Goal: Information Seeking & Learning: Understand process/instructions

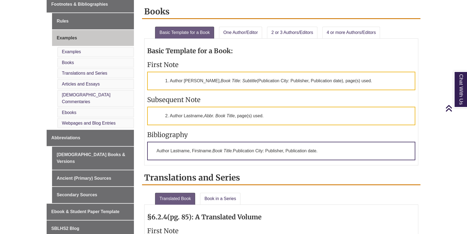
scroll to position [215, 0]
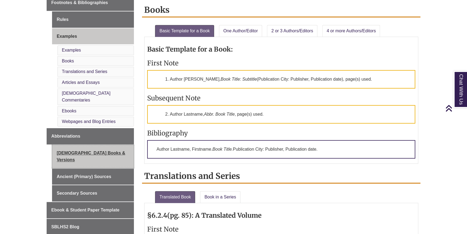
click at [73, 145] on link "[DEMOGRAPHIC_DATA] Books & Versions" at bounding box center [93, 156] width 82 height 23
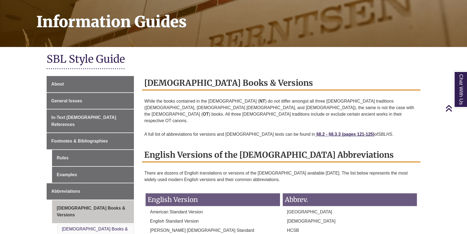
scroll to position [78, 0]
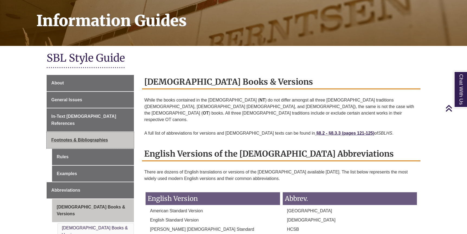
click at [76, 132] on link "Footnotes & Bibliographies" at bounding box center [90, 140] width 87 height 16
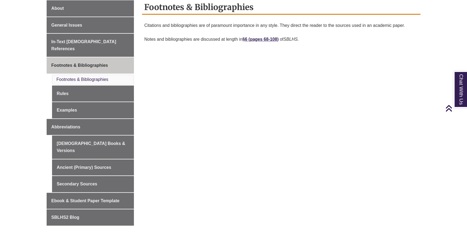
scroll to position [163, 0]
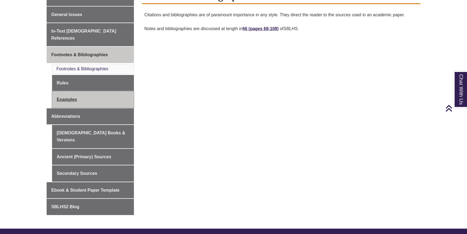
click at [72, 91] on link "Examples" at bounding box center [93, 99] width 82 height 16
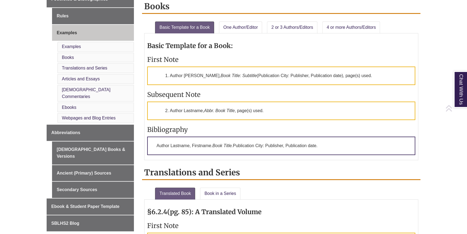
scroll to position [220, 0]
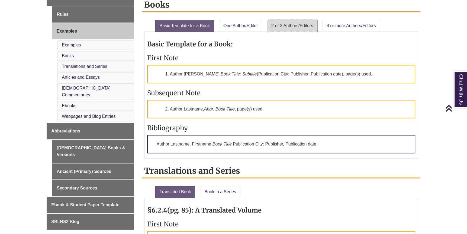
click at [283, 23] on link "2 or 3 Authors/Editors" at bounding box center [292, 26] width 50 height 12
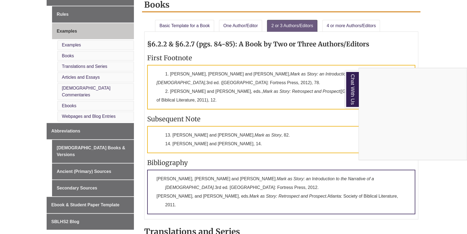
click at [75, 79] on div "Chat With Us" at bounding box center [233, 117] width 467 height 234
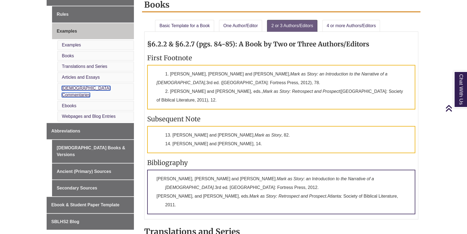
click at [72, 86] on link "Biblical Commentaries" at bounding box center [86, 92] width 49 height 12
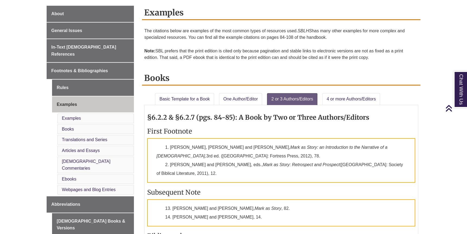
scroll to position [145, 0]
